Goal: Task Accomplishment & Management: Complete application form

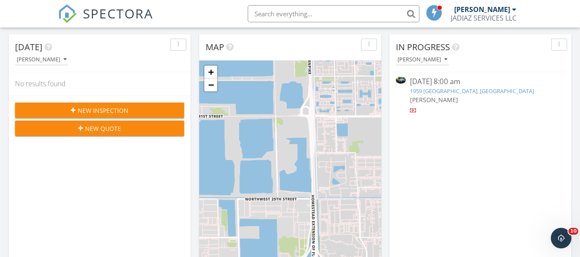
scroll to position [4, 4]
click at [96, 109] on span "New Inspection" at bounding box center [103, 110] width 51 height 9
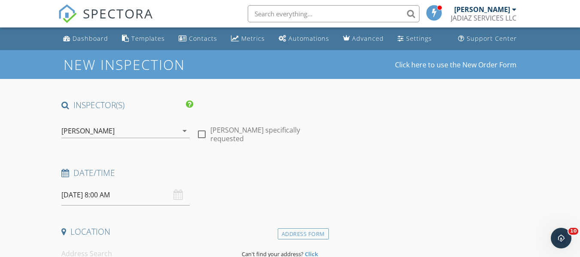
click at [112, 197] on input "09/29/2025 8:00 AM" at bounding box center [125, 194] width 128 height 21
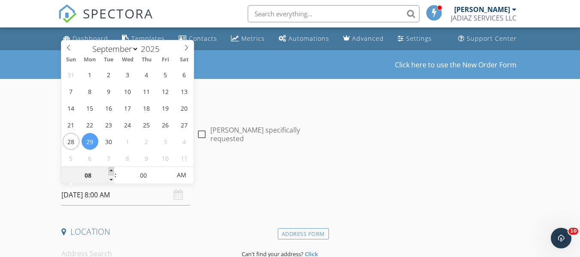
type input "09"
type input "[DATE] 9:00 AM"
click at [111, 172] on span at bounding box center [111, 171] width 6 height 9
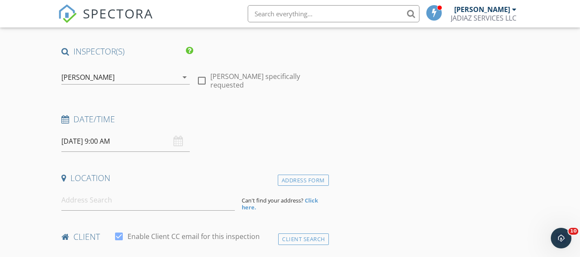
scroll to position [129, 0]
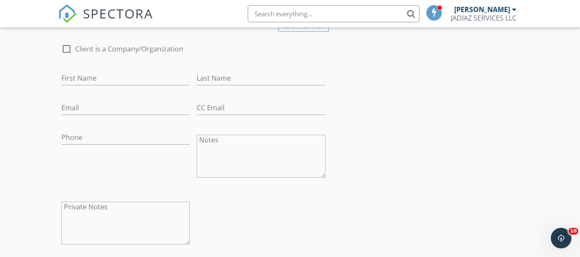
scroll to position [215, 0]
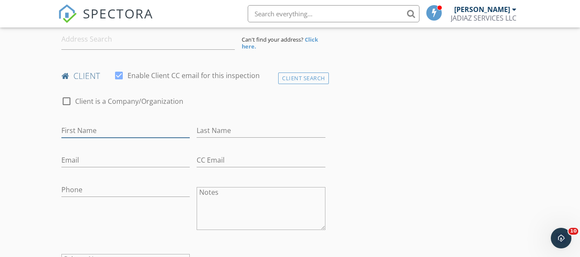
click at [83, 127] on input "First Name" at bounding box center [125, 131] width 128 height 14
paste input "[PERSON_NAME]"
type input "Staycie"
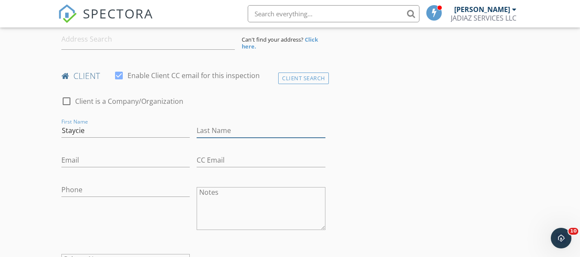
click at [215, 131] on input "Last Name" at bounding box center [261, 131] width 128 height 14
paste input "[PERSON_NAME]"
click at [223, 128] on input "[PERSON_NAME]" at bounding box center [261, 131] width 128 height 14
type input "[PERSON_NAME]"
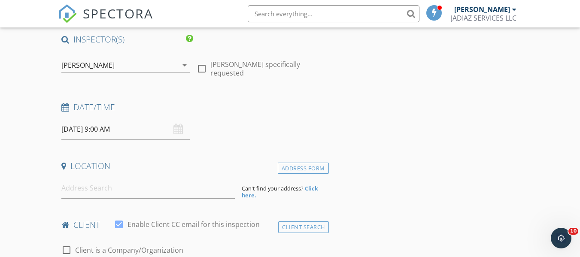
scroll to position [86, 0]
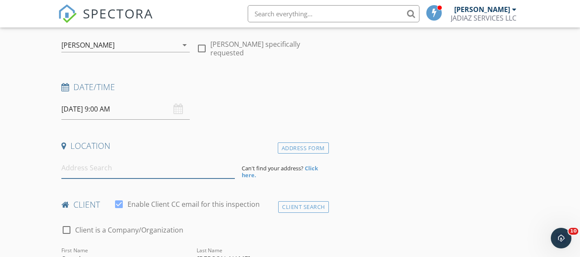
click at [89, 169] on input at bounding box center [147, 167] width 173 height 21
paste input "4950 sw 128th ave"
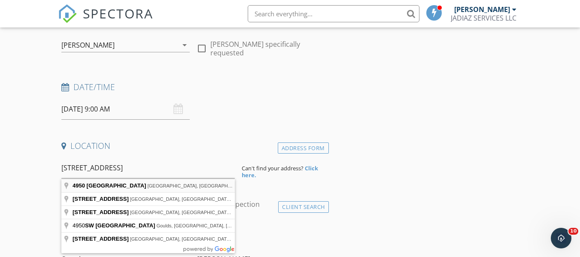
type input "4950 Southwest 128th Avenue, Miramar, FL, USA"
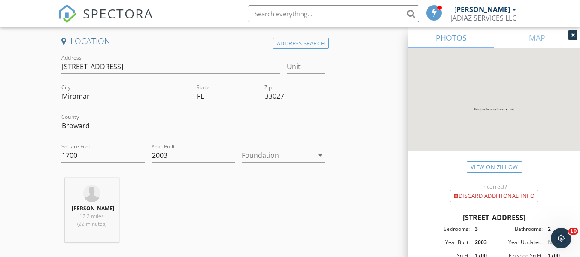
scroll to position [215, 0]
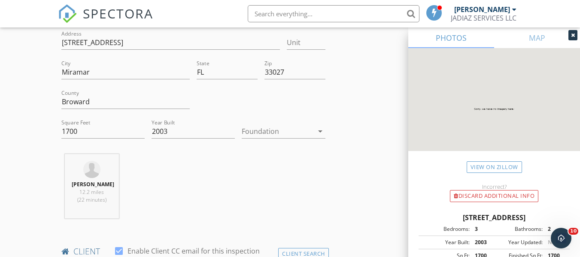
click at [274, 136] on div at bounding box center [277, 131] width 71 height 14
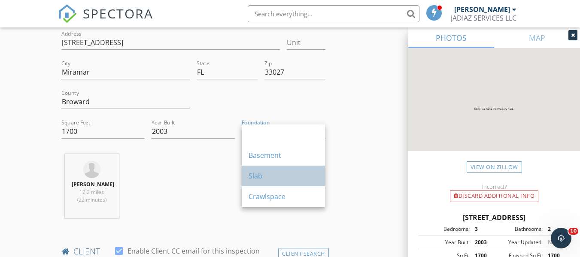
click at [266, 179] on div "Slab" at bounding box center [283, 176] width 70 height 10
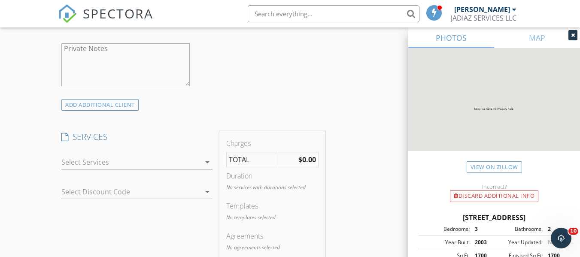
scroll to position [686, 0]
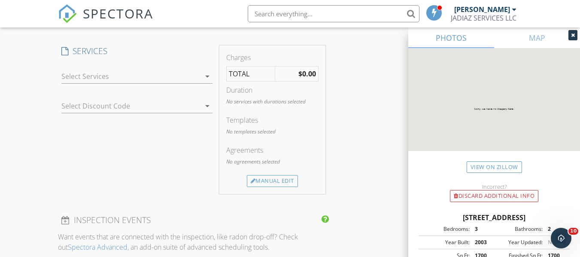
click at [208, 75] on icon "arrow_drop_down" at bounding box center [207, 76] width 10 height 10
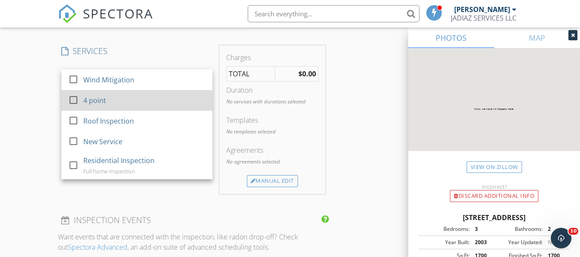
click at [103, 98] on div "4 point" at bounding box center [94, 100] width 23 height 10
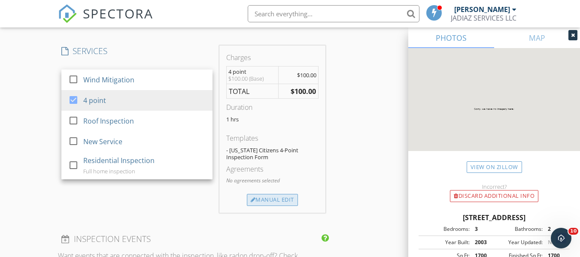
click at [275, 197] on div "Manual Edit" at bounding box center [272, 200] width 51 height 12
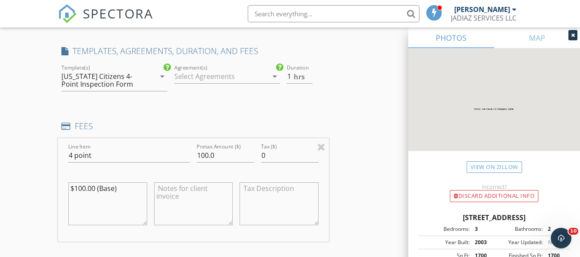
click at [85, 187] on textarea "$100.00 (Base)" at bounding box center [107, 203] width 79 height 43
type textarea "$125.00 (Base)"
click at [207, 155] on input "100.0" at bounding box center [225, 155] width 57 height 14
type input "125.0"
click at [34, 168] on div "New Inspection Click here to use the New Order Form INSPECTOR(S) check_box JASO…" at bounding box center [290, 153] width 580 height 1578
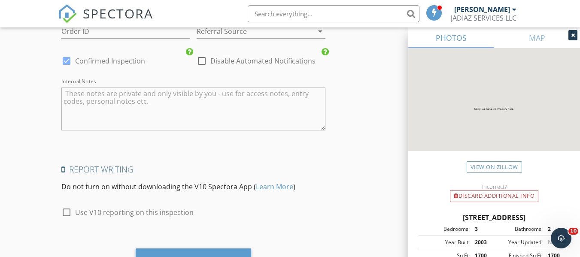
scroll to position [1372, 0]
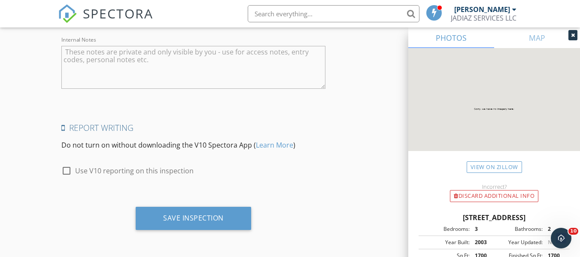
click at [68, 169] on div at bounding box center [66, 170] width 15 height 15
checkbox input "true"
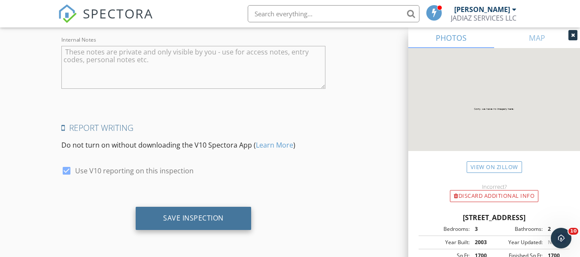
click at [194, 219] on div "Save Inspection" at bounding box center [193, 218] width 60 height 9
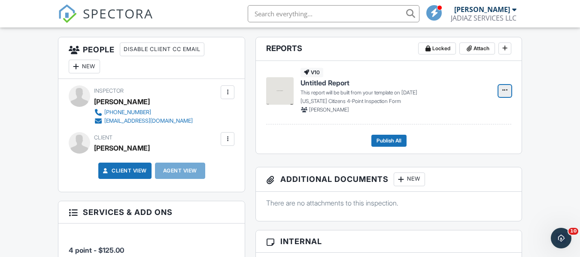
click at [505, 91] on icon at bounding box center [504, 90] width 5 height 6
click at [446, 115] on input "Build Now" at bounding box center [462, 113] width 88 height 19
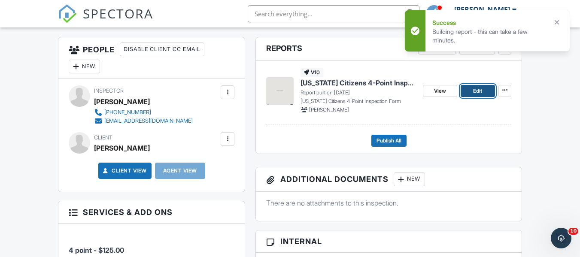
click at [472, 89] on link "Edit" at bounding box center [477, 91] width 34 height 12
